Goal: Communication & Community: Answer question/provide support

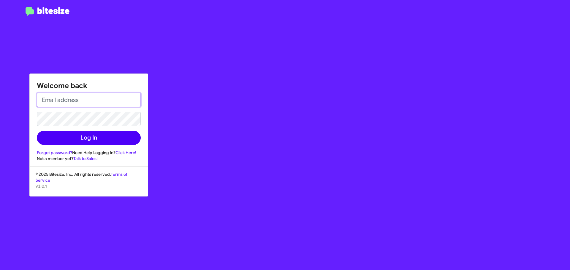
type input "[EMAIL_ADDRESS][DOMAIN_NAME]"
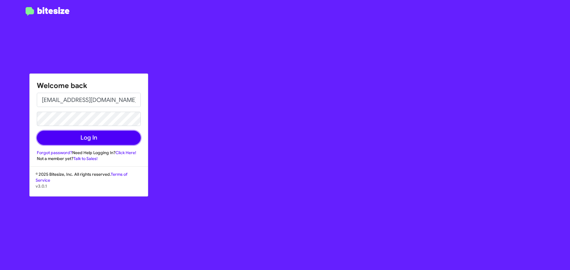
click at [96, 136] on button "Log In" at bounding box center [89, 138] width 104 height 14
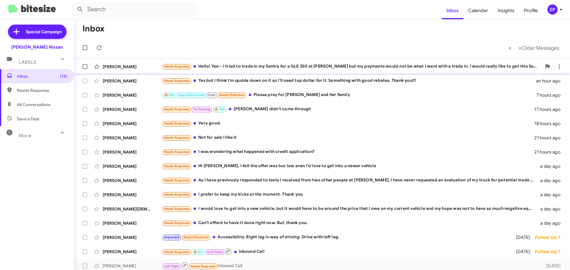
click at [250, 69] on div "Needs Response Hello! Yes-- I tried to trade in my Sentra for a GLE 350 at [PER…" at bounding box center [351, 66] width 379 height 7
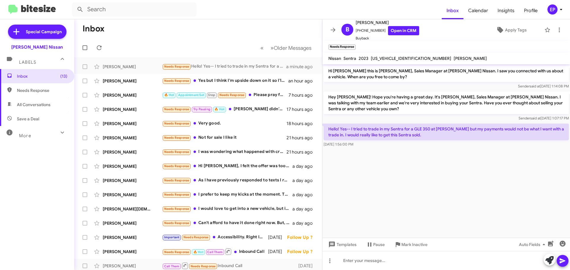
click at [438, 158] on cdk-virtual-scroll-viewport "Hi [PERSON_NAME] this is [PERSON_NAME], Sales Manager at [PERSON_NAME] Nissan. …" at bounding box center [446, 151] width 248 height 174
click at [403, 31] on link "Open in CRM" at bounding box center [403, 30] width 31 height 9
click at [425, 180] on cdk-virtual-scroll-viewport "Hi [PERSON_NAME] this is [PERSON_NAME], Sales Manager at [PERSON_NAME] Nissan. …" at bounding box center [446, 151] width 248 height 174
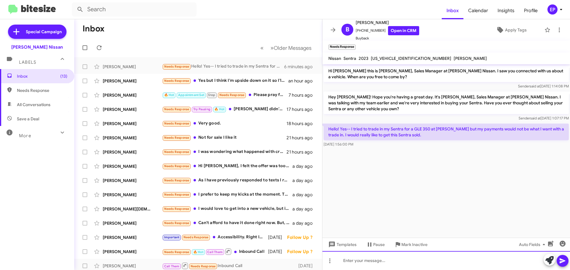
click at [414, 265] on div at bounding box center [446, 260] width 248 height 19
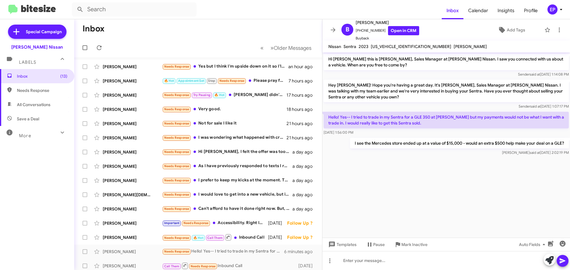
click at [440, 171] on cdk-virtual-scroll-viewport "Hi [PERSON_NAME] this is [PERSON_NAME], Sales Manager at [PERSON_NAME] Nissan. …" at bounding box center [446, 146] width 248 height 186
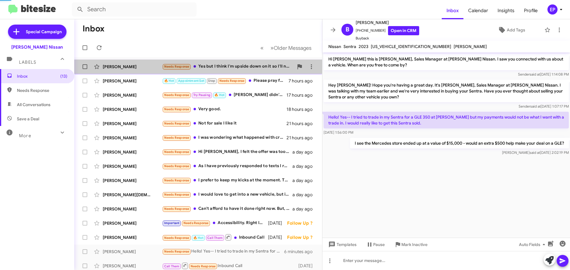
click at [225, 69] on div "Needs Response Yes but I think I'm upside down on it so I'll need top dollar fo…" at bounding box center [227, 66] width 131 height 7
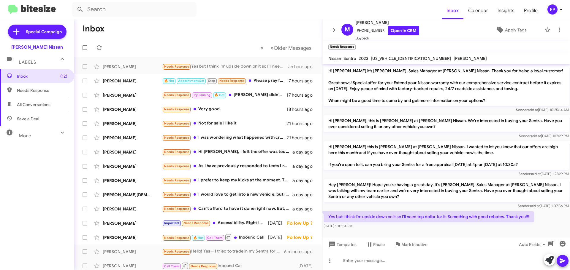
click at [429, 226] on div "[DATE] 1:10:54 PM" at bounding box center [429, 227] width 210 height 6
click at [469, 229] on div "[DATE] 1:10:54 PM" at bounding box center [429, 227] width 210 height 6
click at [404, 30] on link "Open in CRM" at bounding box center [403, 30] width 31 height 9
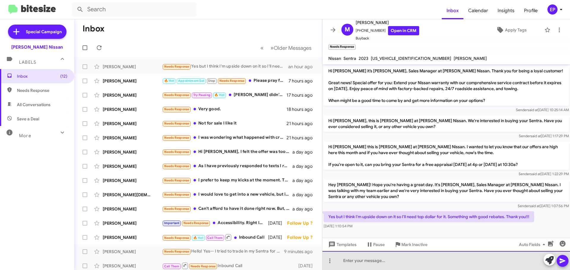
click at [405, 262] on div at bounding box center [446, 260] width 248 height 19
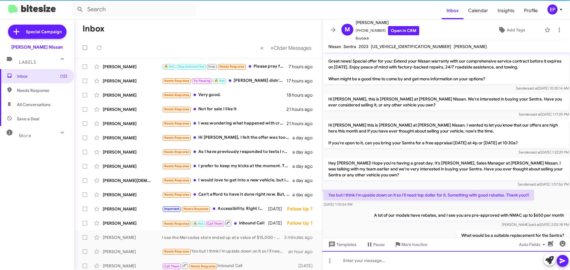
scroll to position [31, 0]
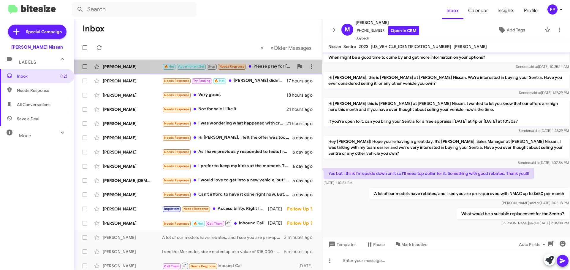
click at [260, 69] on div "🔥 Hot Appointment Set Stop Needs Response Please pray for [PERSON_NAME] and her…" at bounding box center [227, 66] width 131 height 7
click at [266, 66] on div "🔥 Hot Appointment Set Stop Needs Response Please pray for [PERSON_NAME] and her…" at bounding box center [227, 66] width 131 height 7
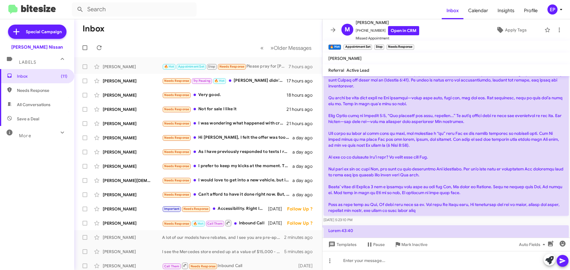
scroll to position [430, 0]
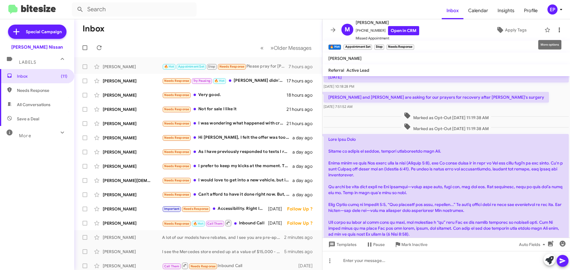
click at [556, 29] on icon at bounding box center [559, 29] width 7 height 7
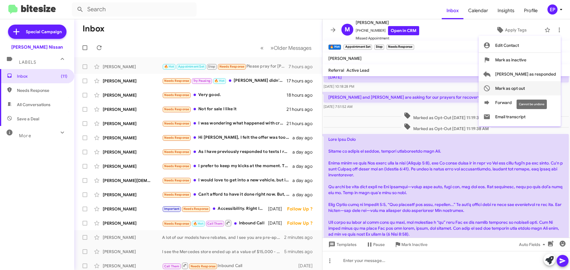
click at [525, 88] on span "Mark as opt out" at bounding box center [510, 88] width 30 height 14
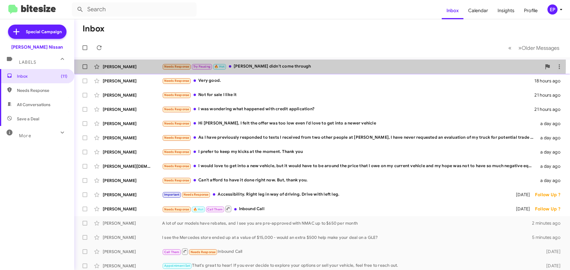
click at [297, 65] on div "Needs Response Try Pausing 🔥 Hot [PERSON_NAME] didn't come through" at bounding box center [351, 66] width 379 height 7
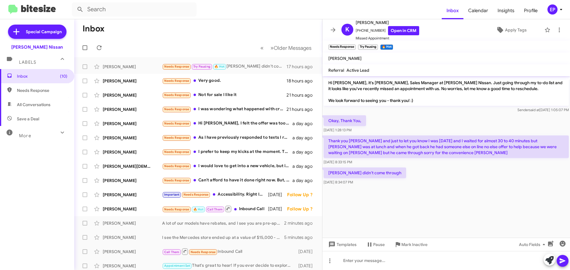
click at [420, 123] on div "Okay, Thank You, [DATE] 1:28:13 PM" at bounding box center [446, 124] width 248 height 20
drag, startPoint x: 377, startPoint y: 143, endPoint x: 466, endPoint y: 142, distance: 89.1
click at [466, 142] on p "Thank you [PERSON_NAME] and just to let you know I was [DATE] and I waited for …" at bounding box center [446, 147] width 245 height 23
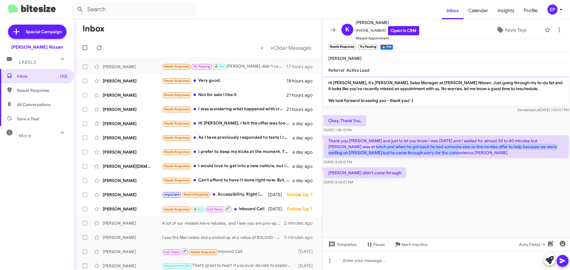
drag, startPoint x: 343, startPoint y: 146, endPoint x: 459, endPoint y: 150, distance: 116.4
click at [459, 150] on p "Thank you [PERSON_NAME] and just to let you know I was [DATE] and I waited for …" at bounding box center [446, 147] width 245 height 23
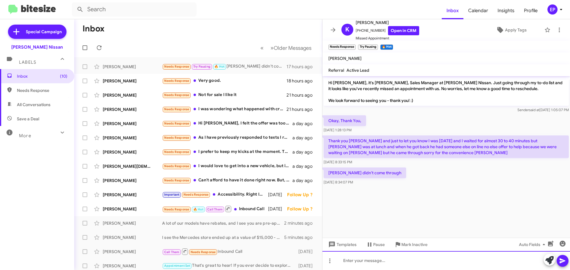
click at [382, 261] on div at bounding box center [446, 260] width 248 height 19
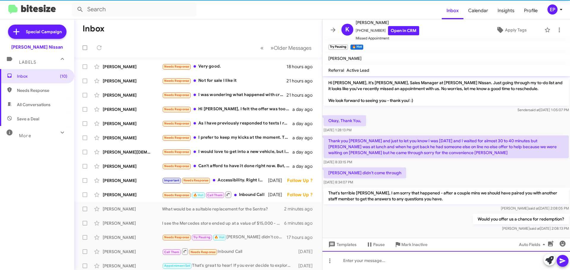
scroll to position [4, 0]
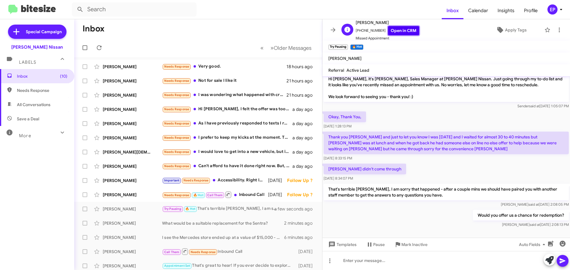
click at [401, 32] on link "Open in CRM" at bounding box center [403, 30] width 31 height 9
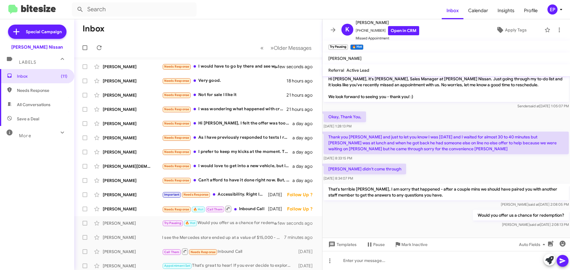
click at [416, 167] on div "[PERSON_NAME] didn't come through [DATE] 8:34:07 PM" at bounding box center [446, 173] width 248 height 20
click at [240, 65] on div "Needs Response I would have to go by there and see what y'all have." at bounding box center [227, 66] width 131 height 7
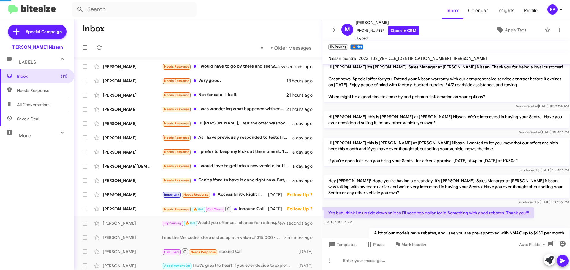
scroll to position [65, 0]
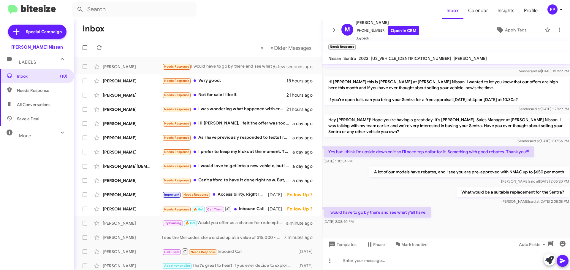
click at [415, 183] on div "[PERSON_NAME] at [DATE] 2:05:20 PM" at bounding box center [468, 182] width 199 height 6
click at [403, 31] on link "Open in CRM" at bounding box center [403, 30] width 31 height 9
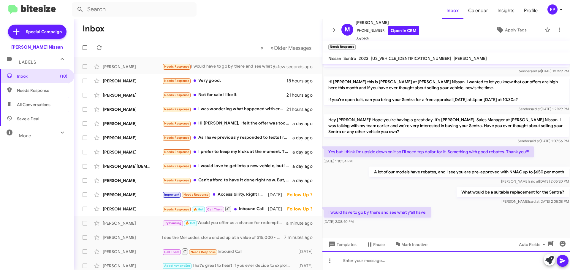
click at [397, 265] on div at bounding box center [446, 260] width 248 height 19
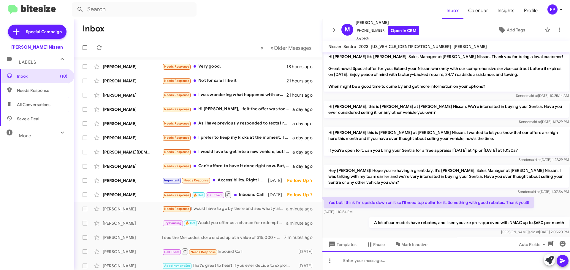
scroll to position [0, 0]
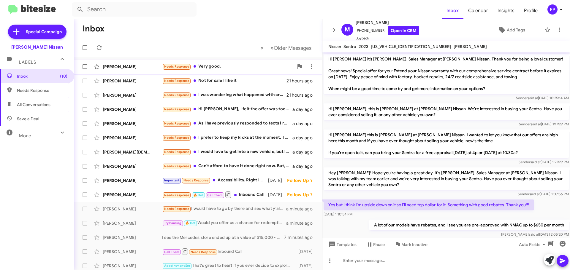
click at [211, 66] on div "Needs Response Very good." at bounding box center [227, 66] width 131 height 7
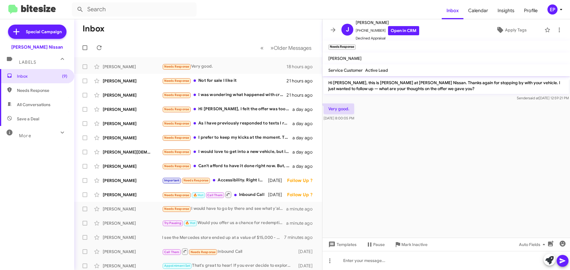
click at [432, 133] on cdk-virtual-scroll-viewport "Hi [PERSON_NAME], this is [PERSON_NAME] at [PERSON_NAME] Nissan. Thanks again f…" at bounding box center [446, 157] width 248 height 162
click at [419, 130] on cdk-virtual-scroll-viewport "Hi [PERSON_NAME], this is [PERSON_NAME] at [PERSON_NAME] Nissan. Thanks again f…" at bounding box center [446, 157] width 248 height 162
click at [401, 30] on link "Open in CRM" at bounding box center [403, 30] width 31 height 9
click at [405, 173] on cdk-virtual-scroll-viewport "Hi [PERSON_NAME], this is [PERSON_NAME] at [PERSON_NAME] Nissan. Thanks again f…" at bounding box center [446, 157] width 248 height 162
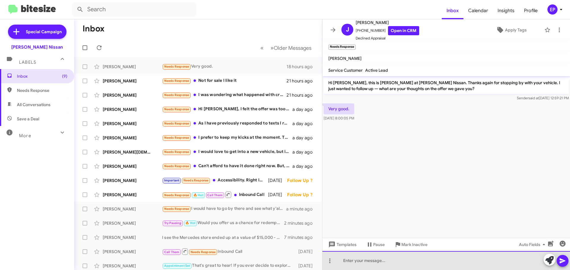
click at [367, 262] on div at bounding box center [446, 260] width 248 height 19
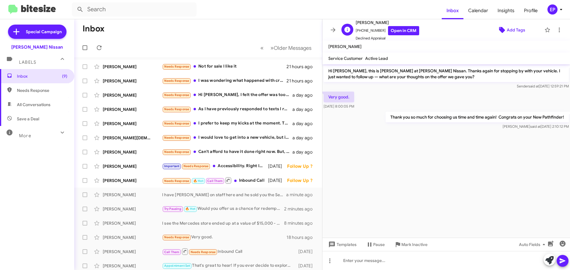
click at [507, 33] on span "Add Tags" at bounding box center [516, 30] width 18 height 11
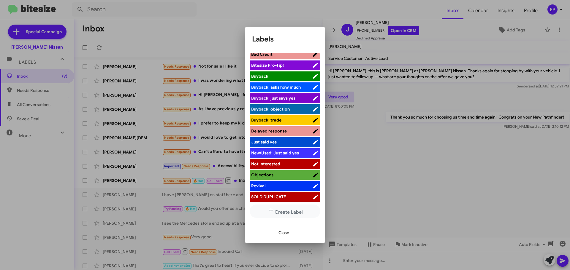
scroll to position [27, 0]
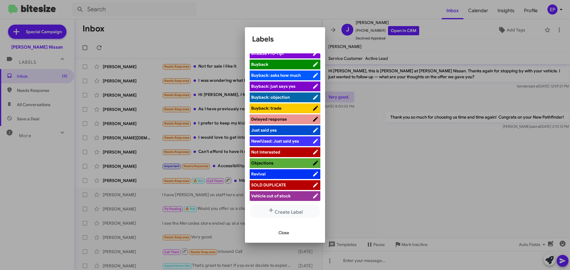
click at [270, 184] on span "SOLD DUPLICATE" at bounding box center [268, 185] width 35 height 5
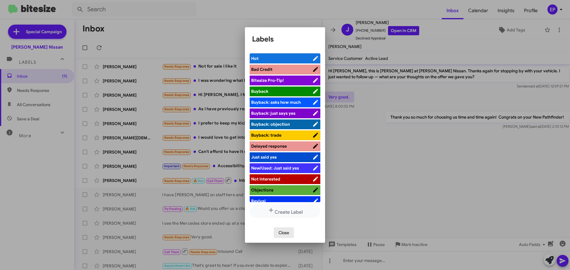
click at [283, 233] on span "Close" at bounding box center [283, 233] width 11 height 11
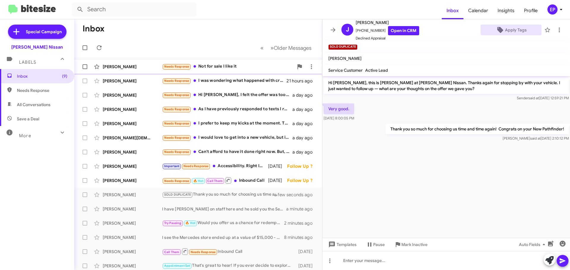
click at [216, 69] on div "Needs Response Not for sale I like it" at bounding box center [227, 66] width 131 height 7
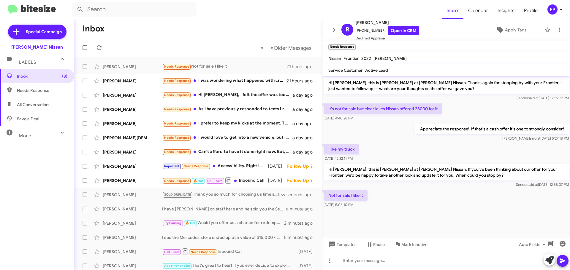
click at [398, 142] on div "Appreciate the response! If that's a cash offer it's one to strongly consider! …" at bounding box center [446, 133] width 248 height 20
click at [405, 198] on div "Not for sale I like it [DATE] 5:06:10 PM" at bounding box center [446, 199] width 248 height 20
click at [442, 145] on div "I like my truck [DATE] 12:32:11 PM" at bounding box center [446, 153] width 248 height 20
click at [513, 31] on span "Apply Tags" at bounding box center [516, 30] width 22 height 11
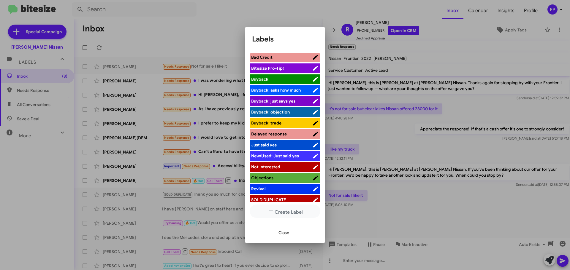
scroll to position [27, 0]
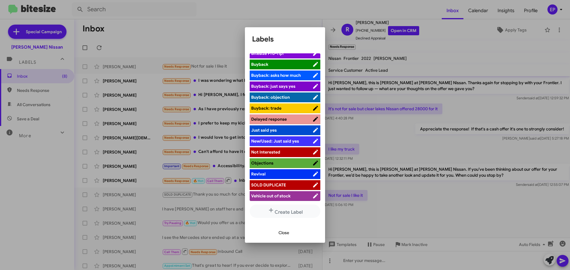
click at [279, 153] on span "Not Interested" at bounding box center [265, 152] width 29 height 5
click at [285, 232] on span "Close" at bounding box center [283, 233] width 11 height 11
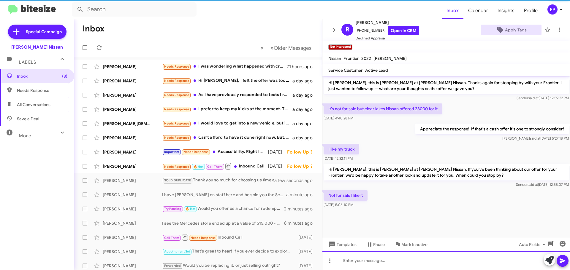
click at [383, 260] on div at bounding box center [446, 260] width 248 height 19
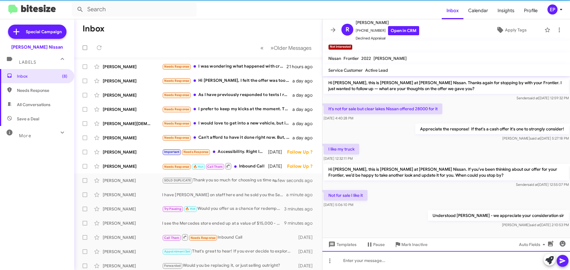
scroll to position [2, 0]
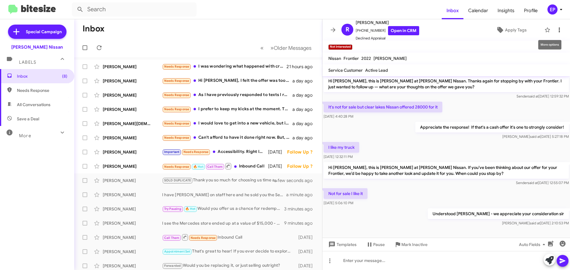
click at [559, 32] on icon at bounding box center [559, 30] width 1 height 5
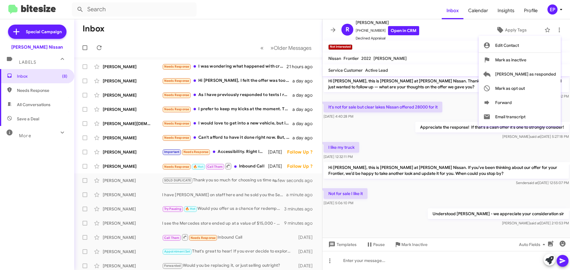
click at [405, 31] on div at bounding box center [285, 135] width 570 height 270
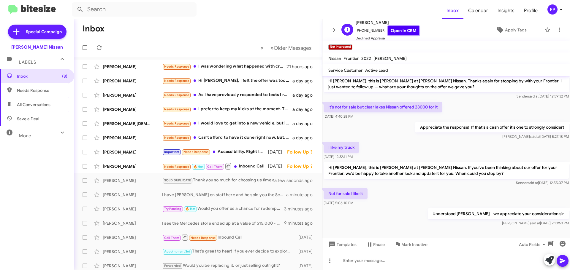
click at [408, 34] on link "Open in CRM" at bounding box center [403, 30] width 31 height 9
click at [334, 28] on icon at bounding box center [332, 29] width 7 height 7
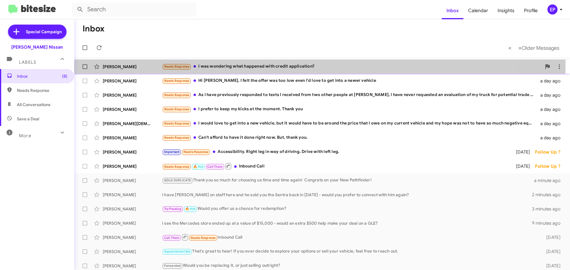
click at [240, 65] on div "Needs Response I was wondering what happened with credit application?" at bounding box center [351, 66] width 379 height 7
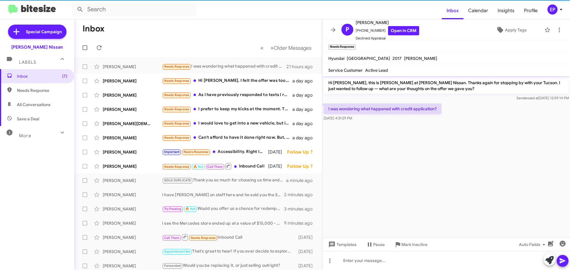
click at [462, 157] on cdk-virtual-scroll-viewport "Hi [PERSON_NAME], this is [PERSON_NAME] at [PERSON_NAME] Nissan. Thanks again f…" at bounding box center [446, 157] width 248 height 162
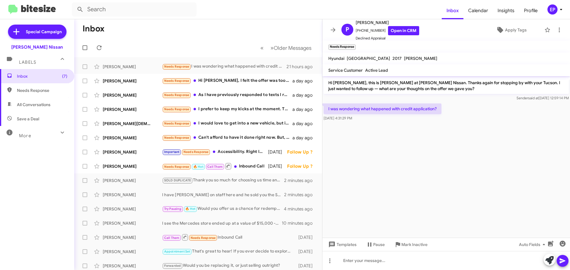
click at [401, 152] on cdk-virtual-scroll-viewport "Hi [PERSON_NAME], this is [PERSON_NAME] at [PERSON_NAME] Nissan. Thanks again f…" at bounding box center [446, 157] width 248 height 162
click at [217, 85] on div "[PERSON_NAME] Needs Response Hi [PERSON_NAME], I felt the offer was too low eve…" at bounding box center [198, 81] width 238 height 12
click at [444, 142] on cdk-virtual-scroll-viewport "Hi [PERSON_NAME], this is [PERSON_NAME] at [PERSON_NAME] Nissan. Thanks again f…" at bounding box center [446, 157] width 248 height 162
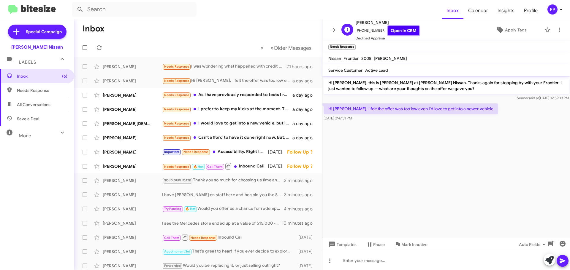
click at [395, 33] on link "Open in CRM" at bounding box center [403, 30] width 31 height 9
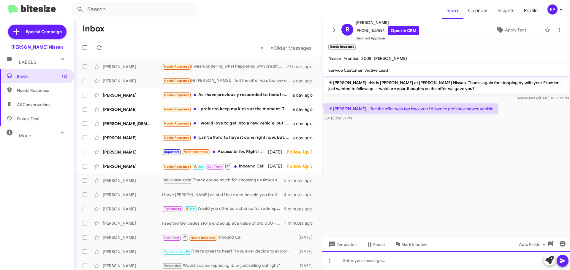
click at [386, 258] on div at bounding box center [446, 260] width 248 height 19
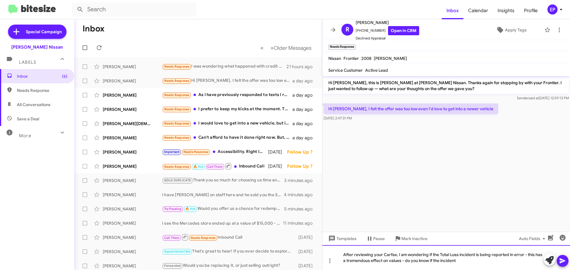
click at [466, 263] on div "After reviewing your Carfax, I am wondering if the Total Loss incident is being…" at bounding box center [446, 257] width 248 height 25
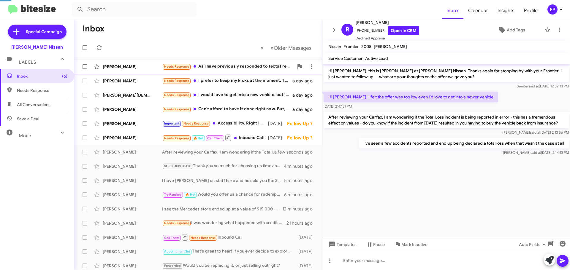
click at [233, 64] on div "Needs Response As I have previously responded to texts I received from two othe…" at bounding box center [227, 66] width 131 height 7
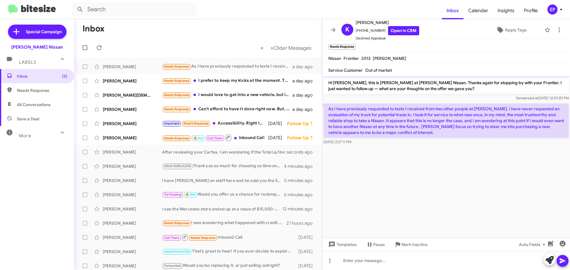
click at [459, 153] on cdk-virtual-scroll-viewport "Hi [PERSON_NAME], this is [PERSON_NAME] at [PERSON_NAME] Nissan. Thanks again f…" at bounding box center [446, 157] width 248 height 162
click at [461, 155] on cdk-virtual-scroll-viewport "Hi [PERSON_NAME], this is [PERSON_NAME] at [PERSON_NAME] Nissan. Thanks again f…" at bounding box center [446, 157] width 248 height 162
click at [459, 158] on cdk-virtual-scroll-viewport "Hi [PERSON_NAME], this is [PERSON_NAME] at [PERSON_NAME] Nissan. Thanks again f…" at bounding box center [446, 157] width 248 height 162
click at [459, 159] on cdk-virtual-scroll-viewport "Hi [PERSON_NAME], this is [PERSON_NAME] at [PERSON_NAME] Nissan. Thanks again f…" at bounding box center [446, 157] width 248 height 162
